Goal: Find specific page/section: Find specific page/section

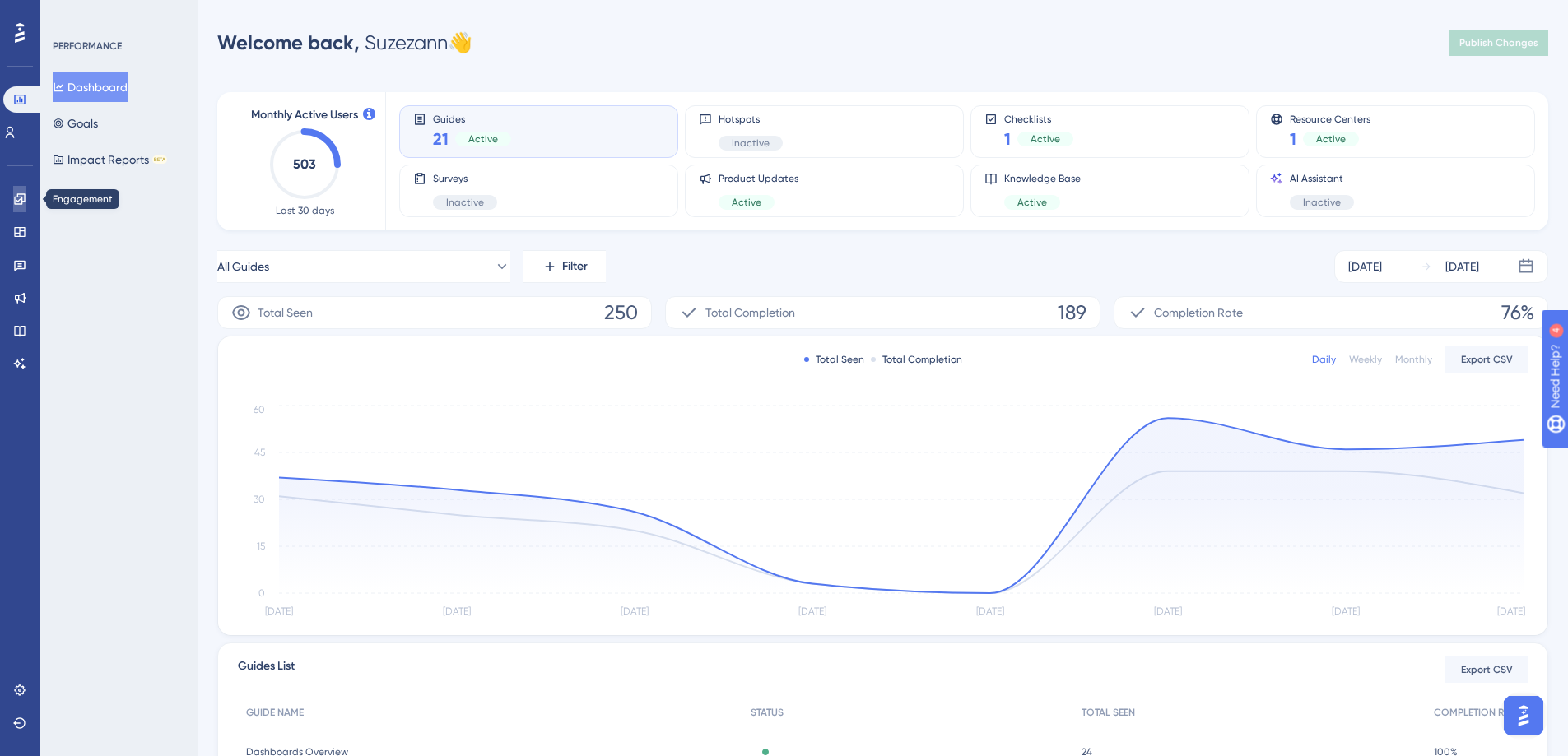
click at [14, 196] on icon at bounding box center [20, 199] width 13 height 13
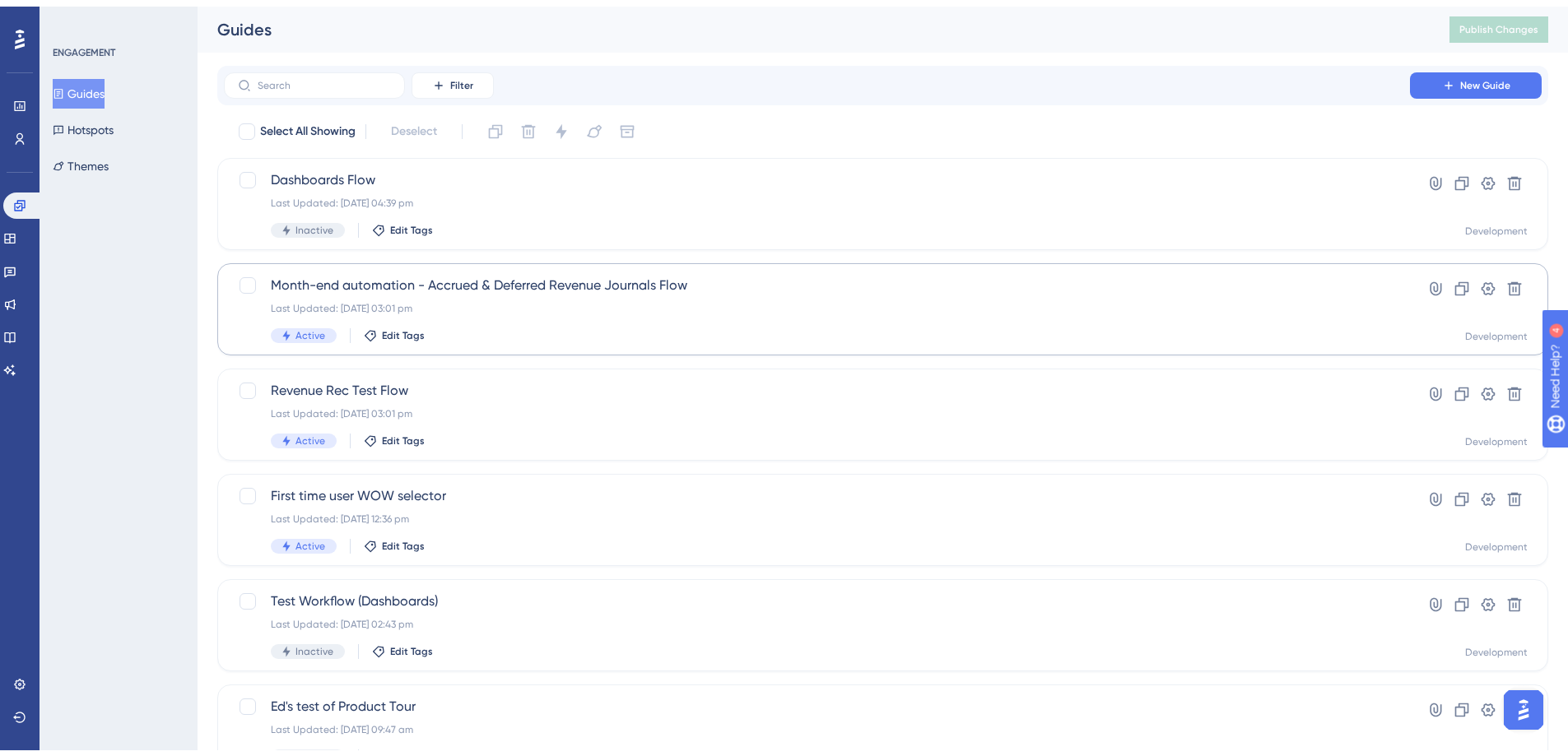
scroll to position [82, 0]
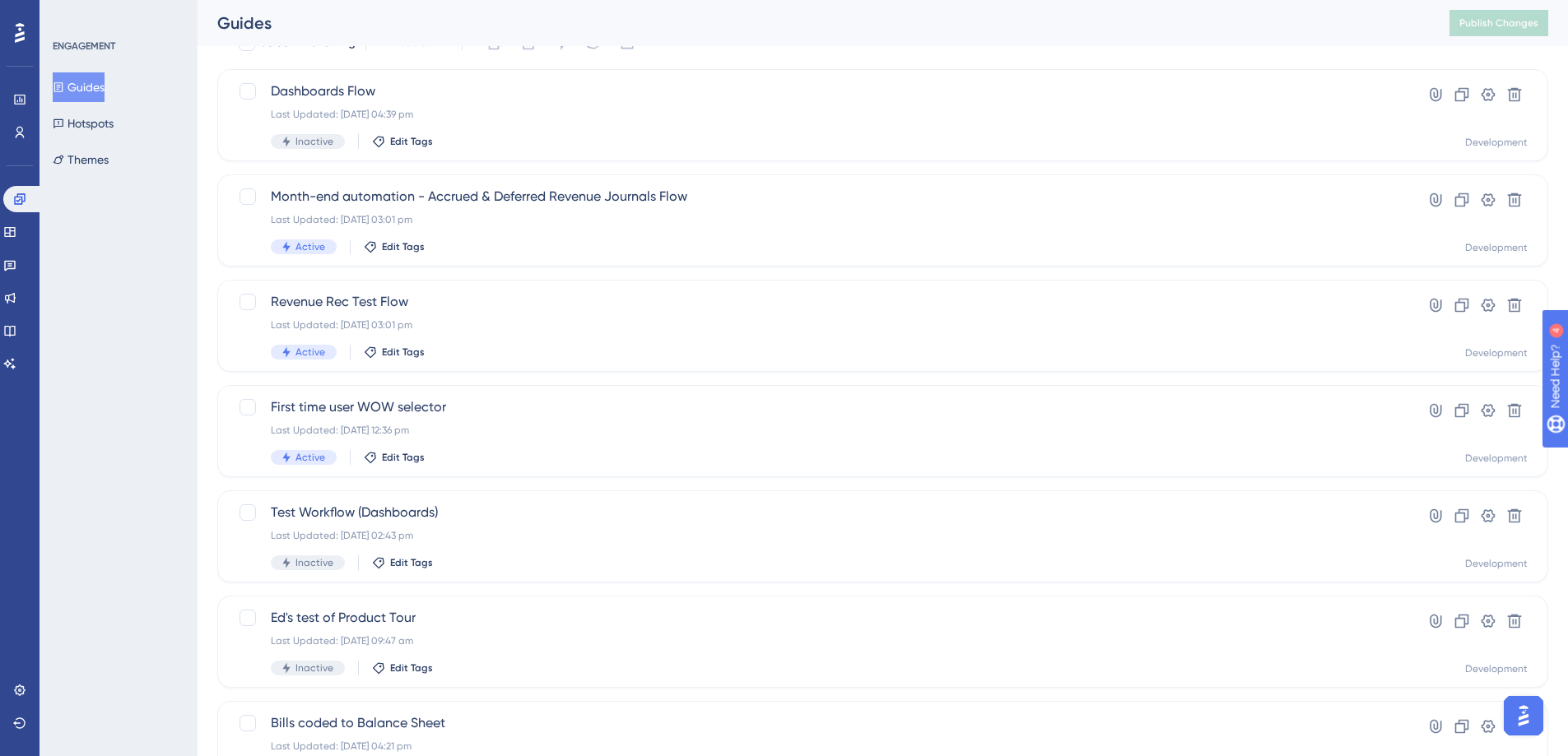
drag, startPoint x: 470, startPoint y: 281, endPoint x: 433, endPoint y: 304, distance: 43.6
click at [433, 304] on div "✨ Save My Spot!✨" at bounding box center [792, 351] width 1580 height 756
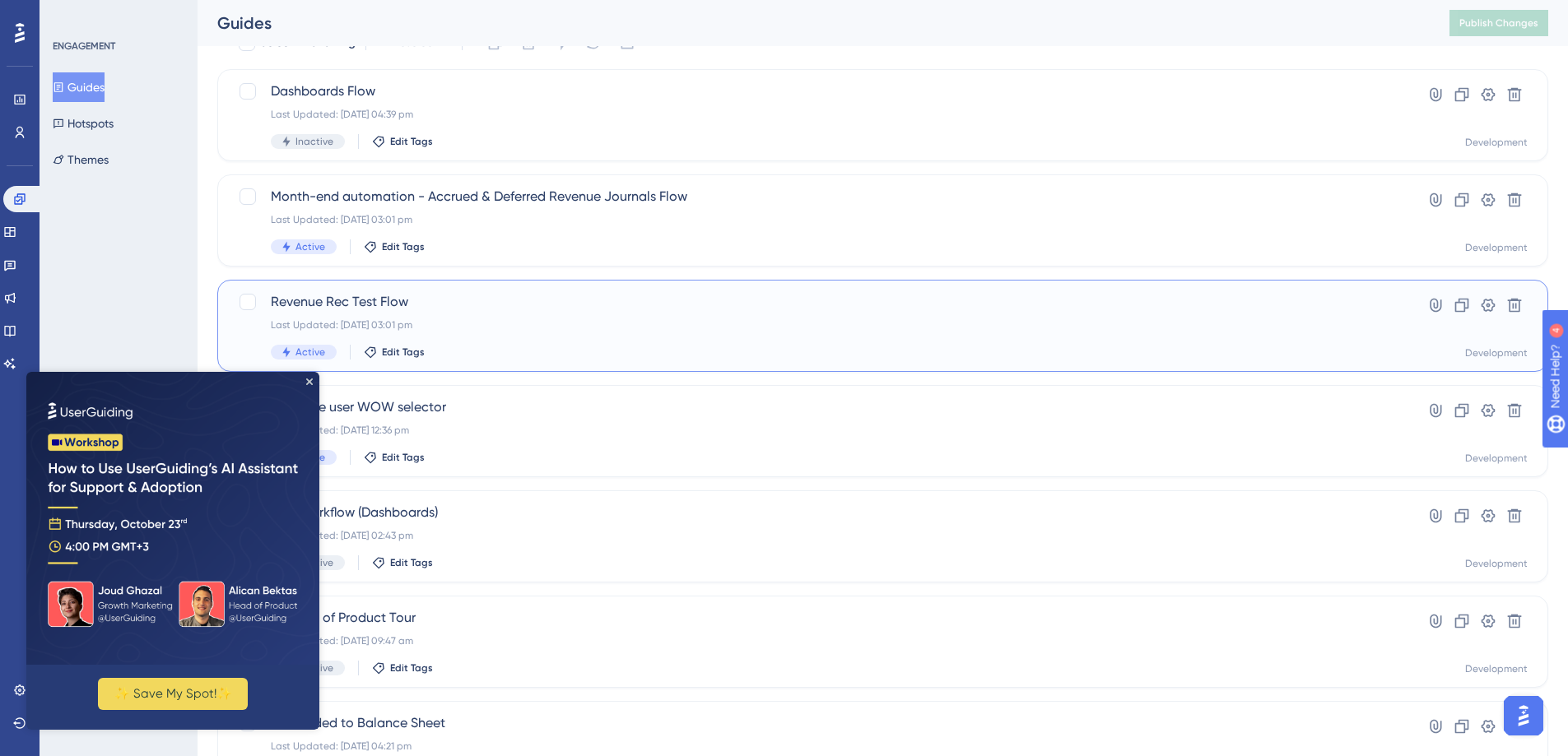
click at [450, 302] on span "Revenue Rec Test Flow" at bounding box center [816, 301] width 1092 height 20
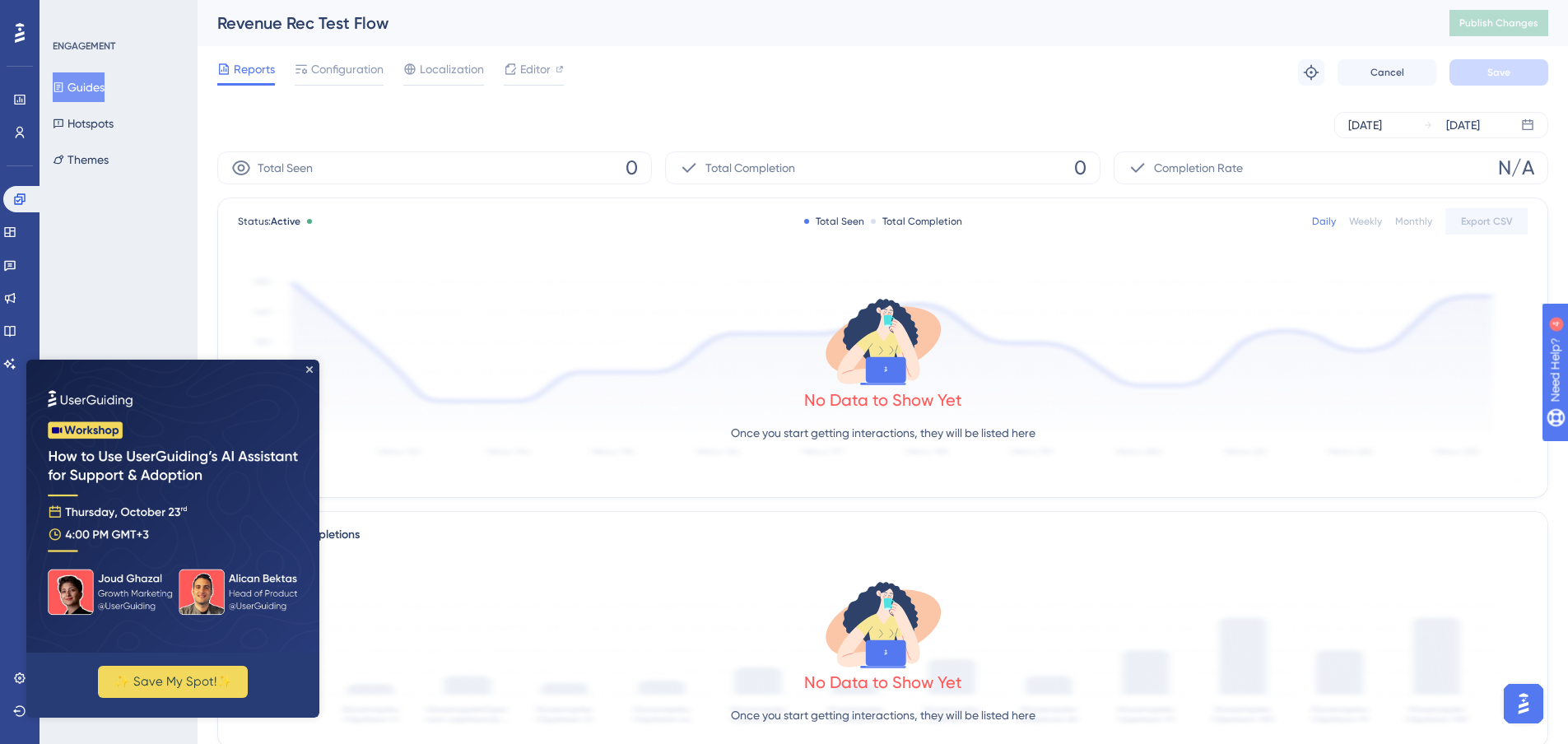
click at [309, 378] on img at bounding box center [173, 506] width 293 height 293
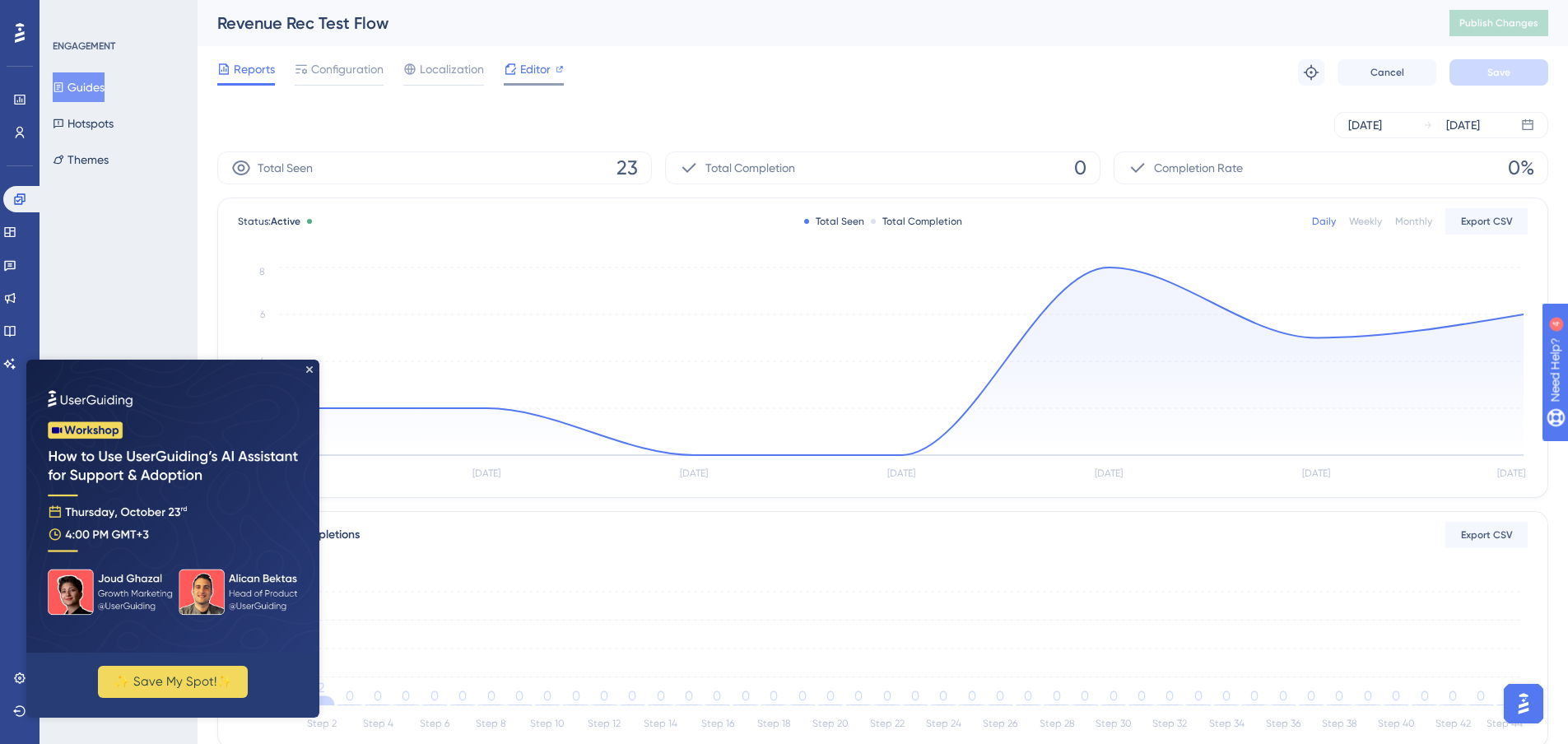
click at [536, 67] on span "Editor" at bounding box center [535, 69] width 31 height 20
click at [99, 85] on button "Guides" at bounding box center [78, 88] width 52 height 30
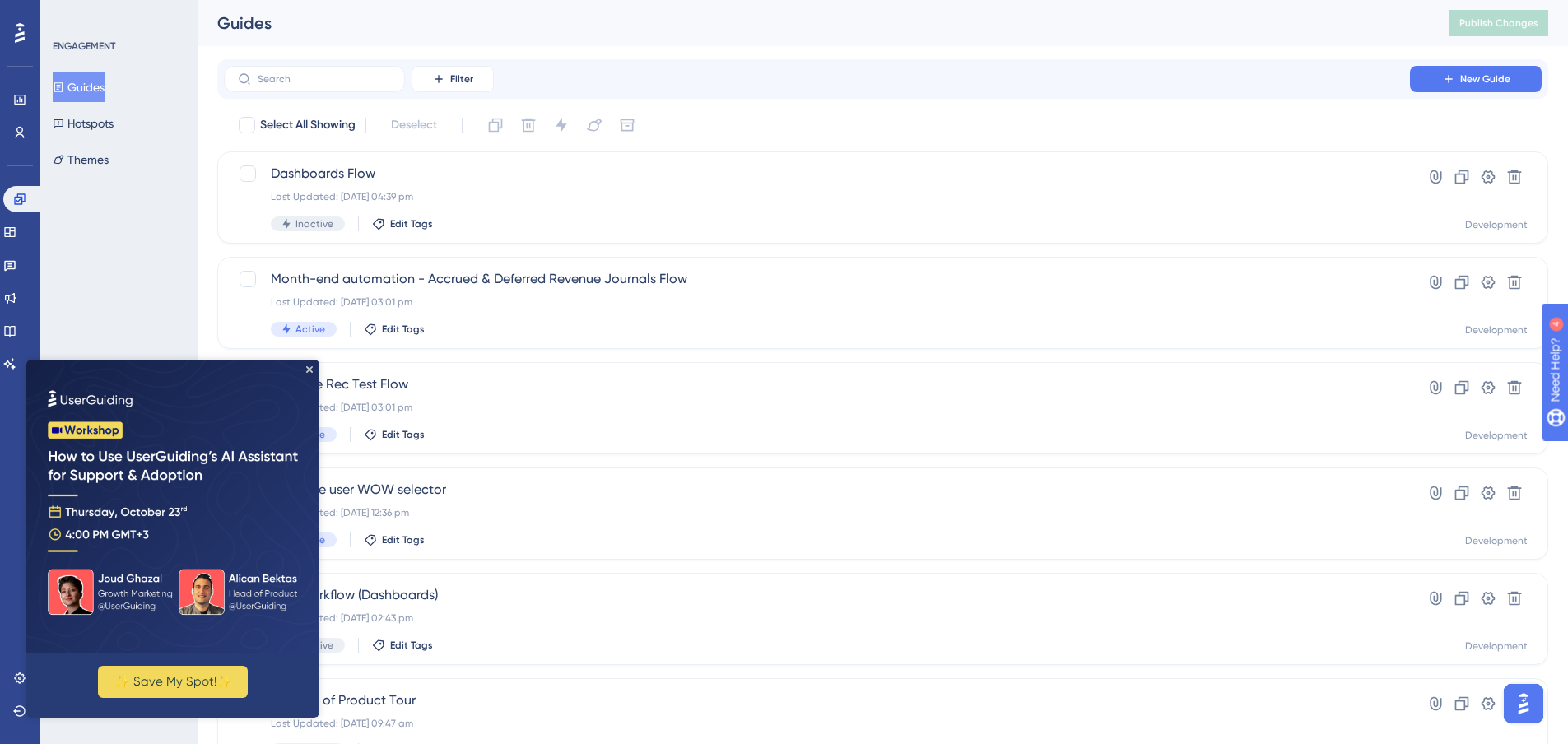
click at [311, 364] on img at bounding box center [173, 506] width 293 height 293
click at [551, 293] on div "Month-end automation - Accrued & Deferred Revenue Journals Flow Last Updated: 0…" at bounding box center [816, 303] width 1092 height 67
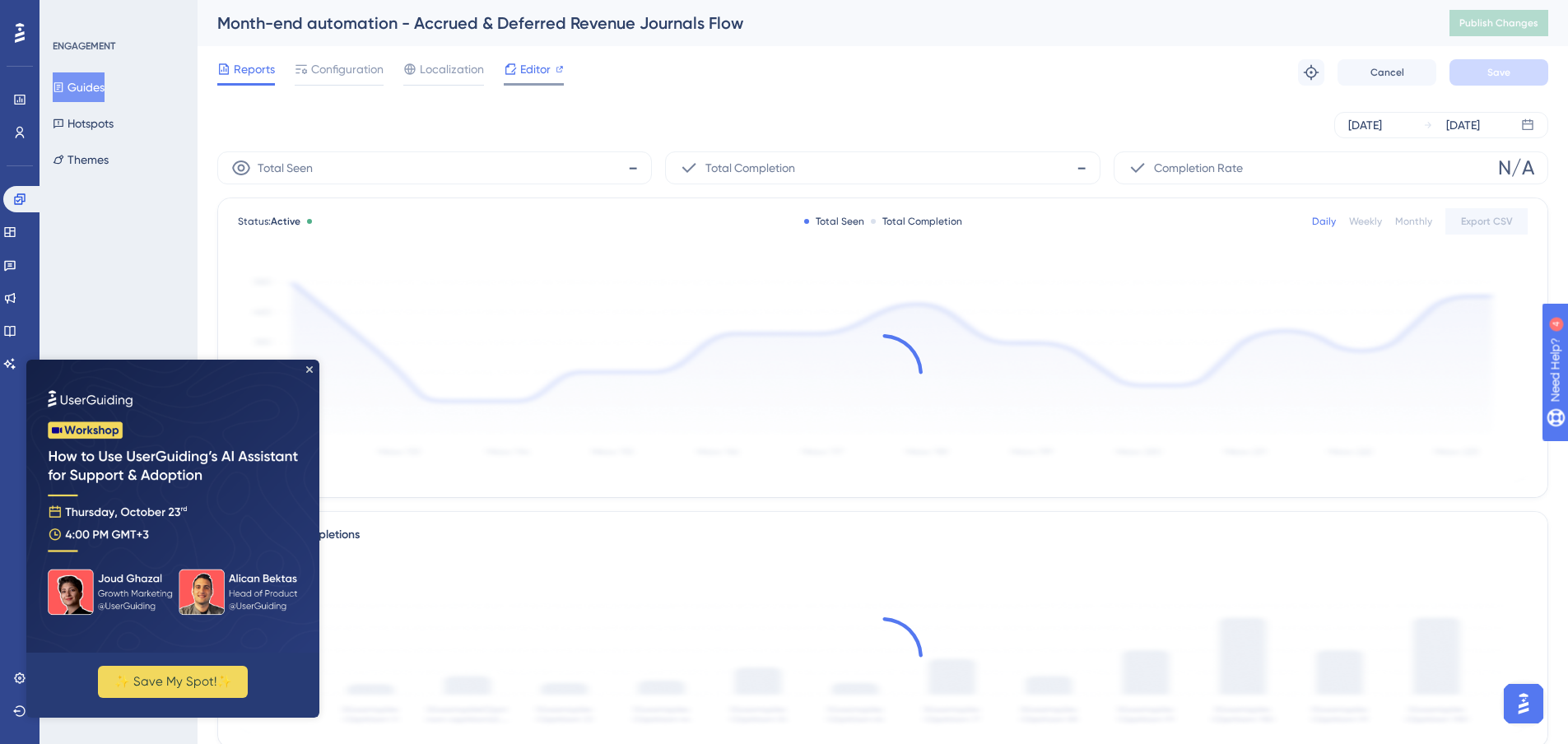
click at [534, 64] on span "Editor" at bounding box center [535, 69] width 31 height 20
